Goal: Information Seeking & Learning: Learn about a topic

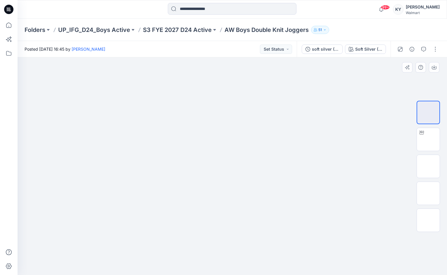
drag, startPoint x: 312, startPoint y: 169, endPoint x: 327, endPoint y: 184, distance: 20.5
click at [350, 180] on div at bounding box center [233, 165] width 430 height 217
drag, startPoint x: 321, startPoint y: 187, endPoint x: 139, endPoint y: 132, distance: 190.6
click at [138, 145] on div at bounding box center [233, 165] width 430 height 217
click at [429, 166] on img at bounding box center [429, 166] width 0 height 0
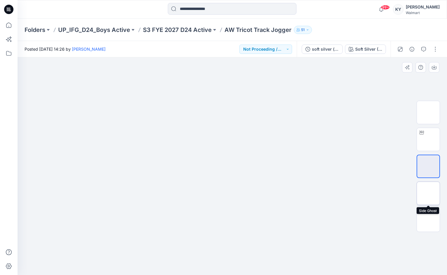
click at [429, 193] on img at bounding box center [429, 193] width 0 height 0
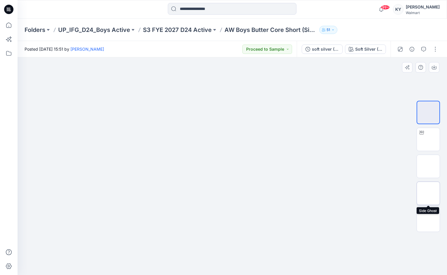
click at [429, 193] on img at bounding box center [429, 193] width 0 height 0
